Goal: Task Accomplishment & Management: Use online tool/utility

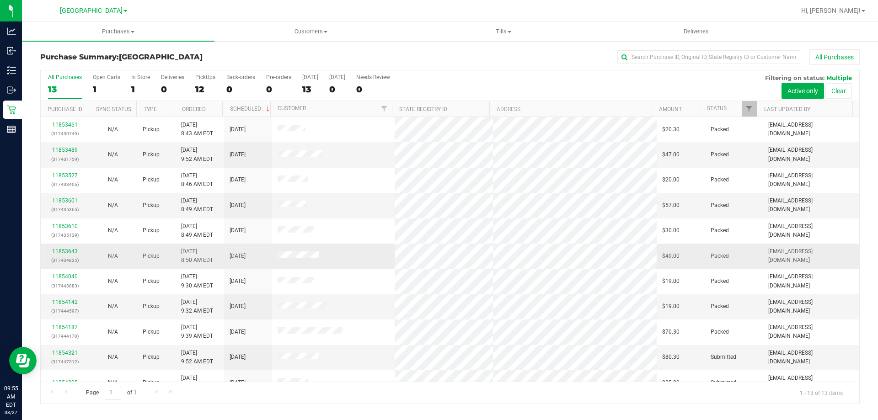
scroll to position [64, 0]
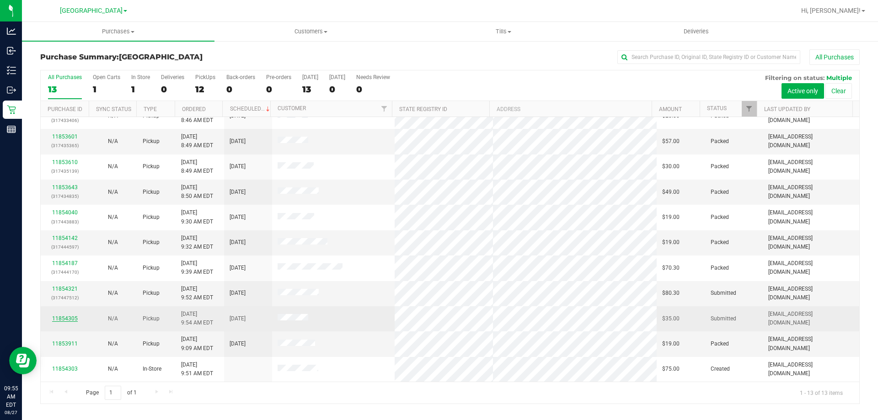
drag, startPoint x: 66, startPoint y: 310, endPoint x: 67, endPoint y: 318, distance: 7.8
click at [66, 311] on td "11854305" at bounding box center [65, 318] width 48 height 25
click at [67, 316] on link "11854305" at bounding box center [65, 318] width 26 height 6
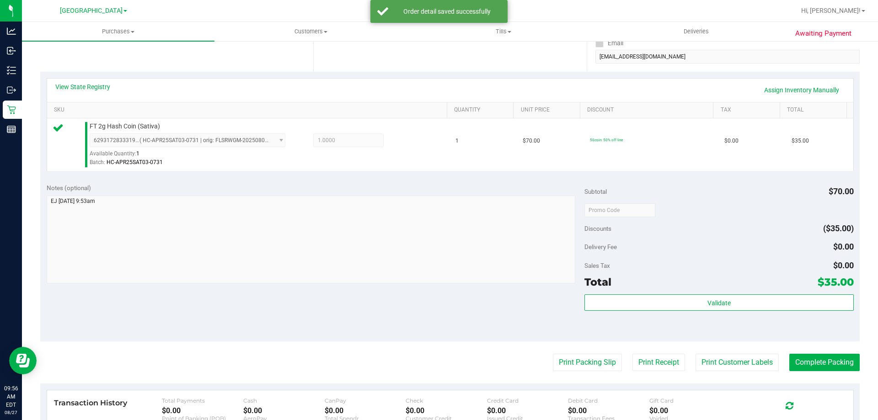
scroll to position [320, 0]
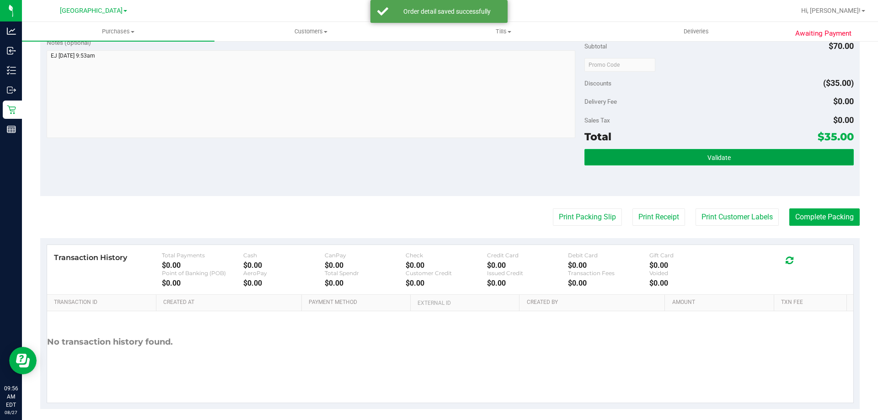
click at [714, 159] on span "Validate" at bounding box center [718, 157] width 23 height 7
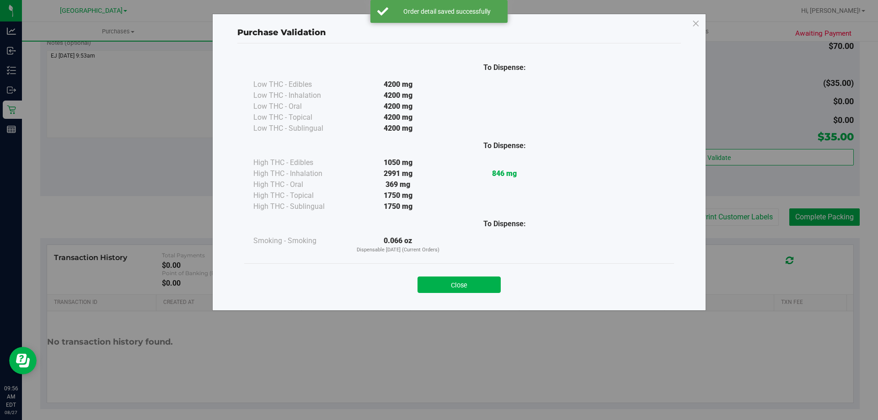
drag, startPoint x: 475, startPoint y: 293, endPoint x: 489, endPoint y: 279, distance: 19.4
click at [475, 292] on button "Close" at bounding box center [458, 285] width 83 height 16
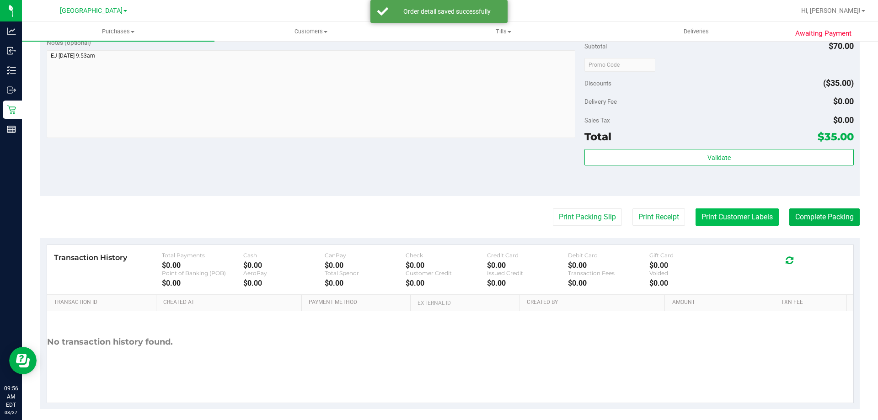
click at [728, 217] on button "Print Customer Labels" at bounding box center [736, 216] width 83 height 17
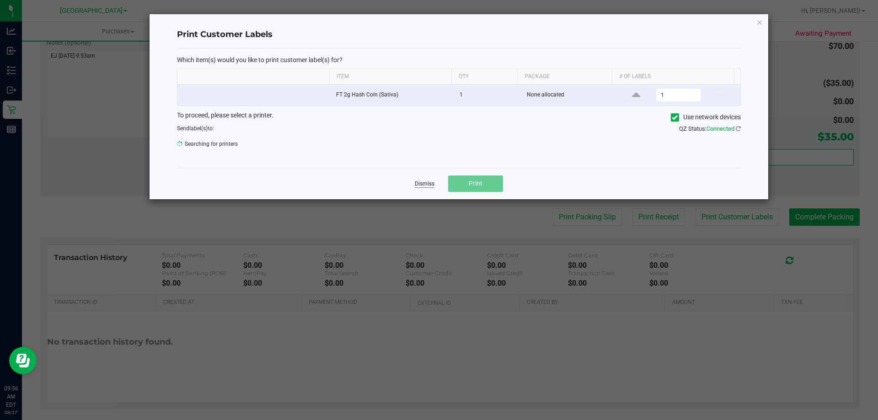
click at [429, 185] on link "Dismiss" at bounding box center [425, 184] width 20 height 8
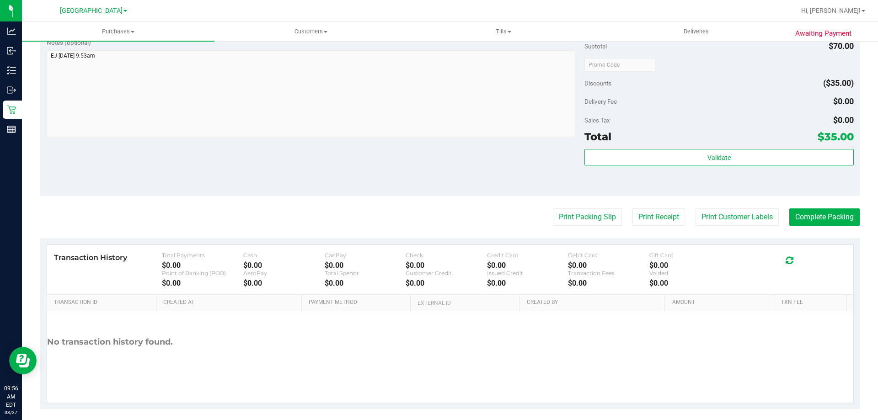
click at [358, 177] on div "Notes (optional) Subtotal $70.00 Discounts ($35.00) Delivery Fee $0.00 Sales Ta…" at bounding box center [449, 114] width 819 height 165
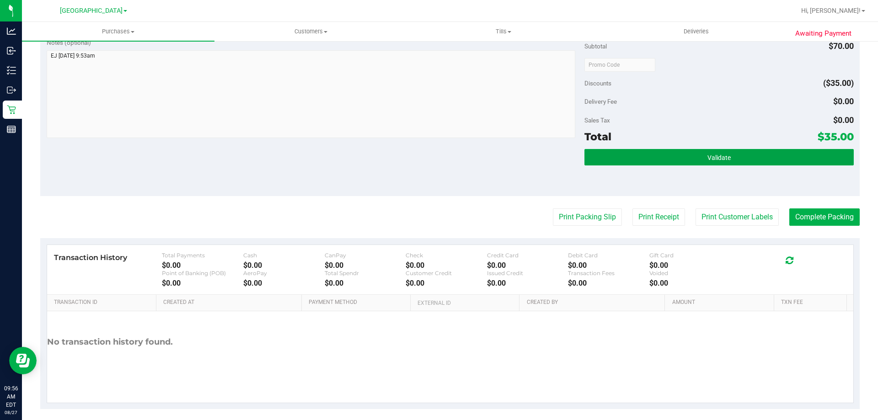
drag, startPoint x: 663, startPoint y: 153, endPoint x: 636, endPoint y: 166, distance: 30.5
click at [662, 155] on button "Validate" at bounding box center [718, 157] width 269 height 16
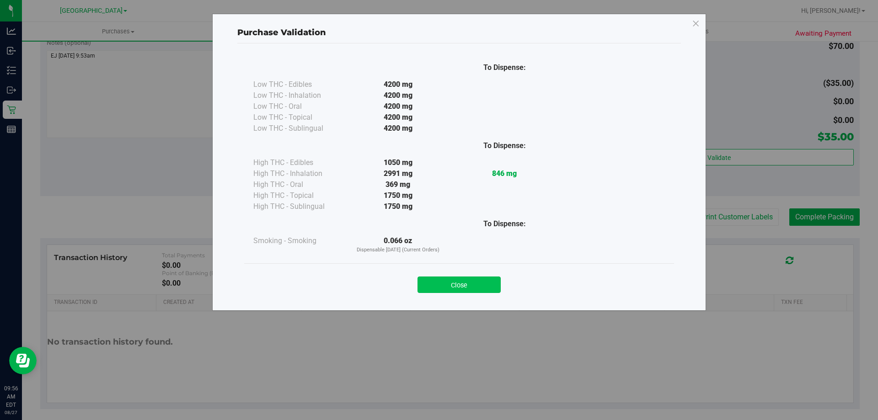
drag, startPoint x: 458, startPoint y: 278, endPoint x: 727, endPoint y: 234, distance: 272.5
click at [463, 279] on button "Close" at bounding box center [458, 285] width 83 height 16
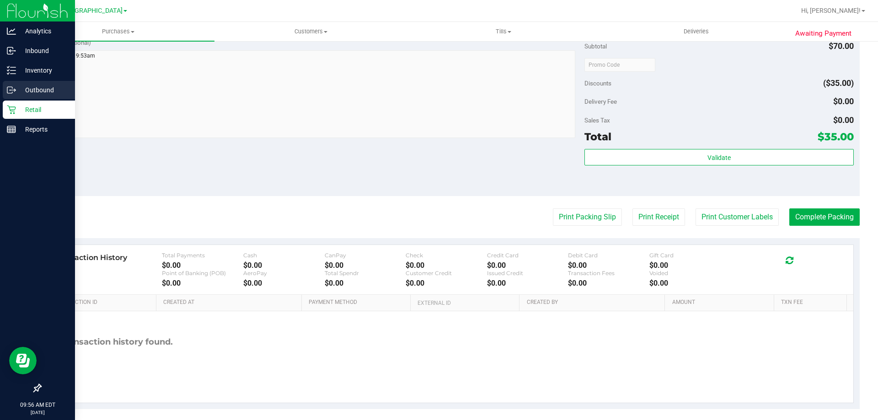
click at [30, 100] on link "Outbound" at bounding box center [37, 91] width 75 height 20
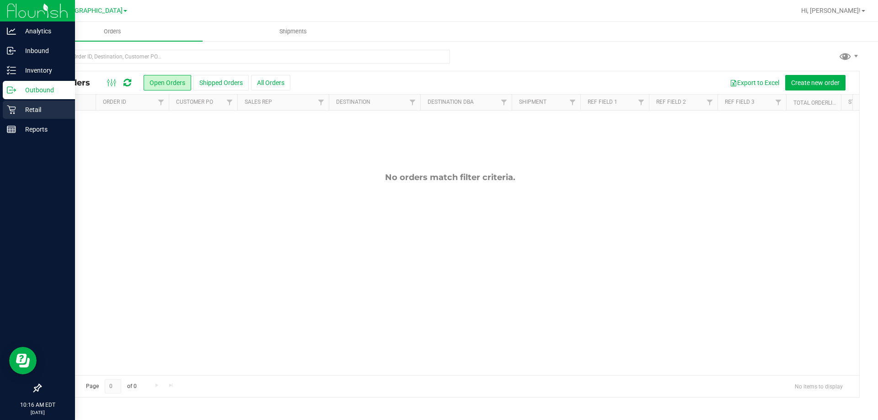
click at [16, 106] on p "Retail" at bounding box center [43, 109] width 55 height 11
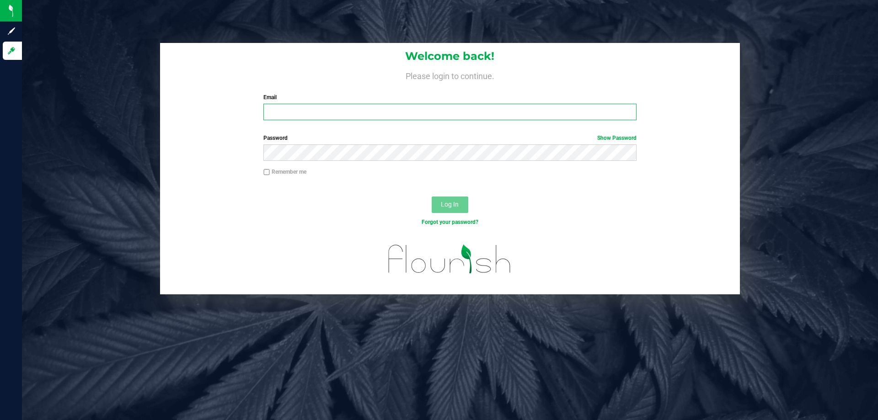
click at [374, 111] on input "Email" at bounding box center [449, 112] width 373 height 16
type input "[EMAIL_ADDRESS][DOMAIN_NAME]"
click at [432, 197] on button "Log In" at bounding box center [450, 205] width 37 height 16
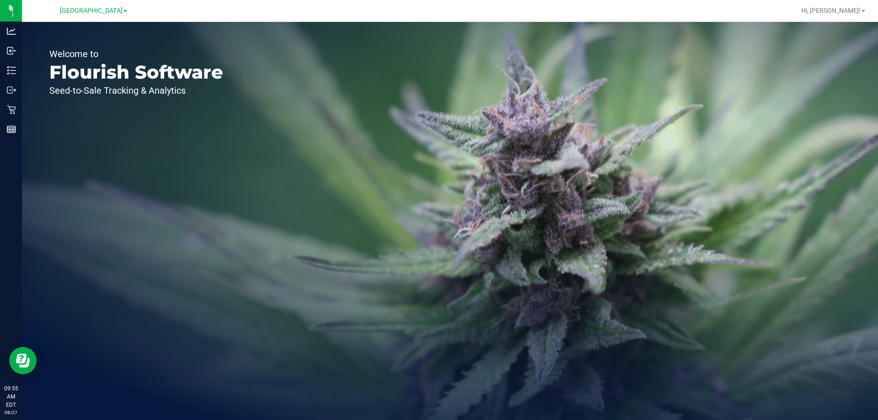
click at [9, 108] on icon at bounding box center [11, 109] width 9 height 9
